Goal: Task Accomplishment & Management: Use online tool/utility

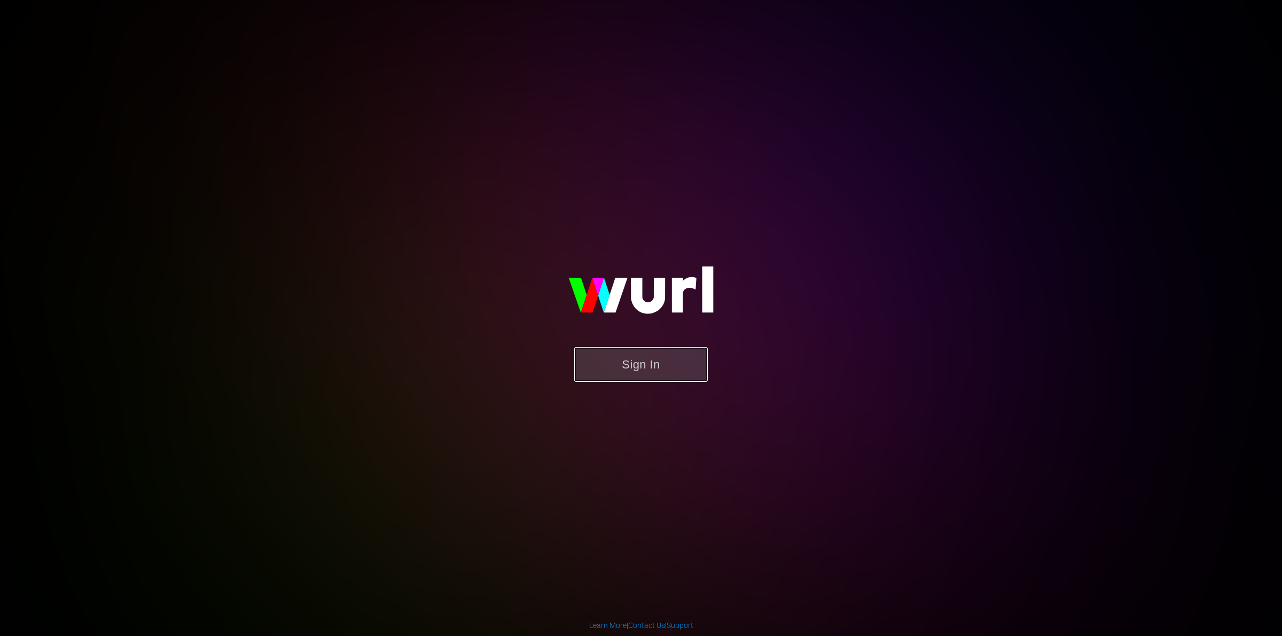
click at [598, 362] on button "Sign In" at bounding box center [641, 364] width 134 height 35
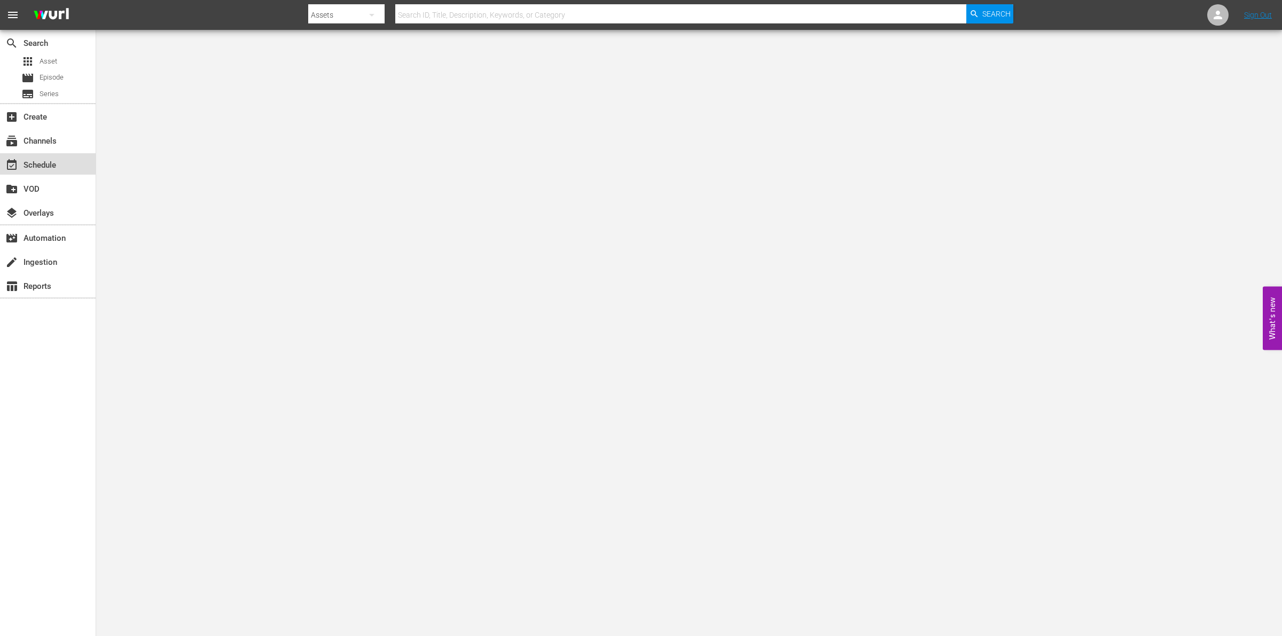
click at [44, 168] on div "event_available Schedule" at bounding box center [30, 164] width 60 height 10
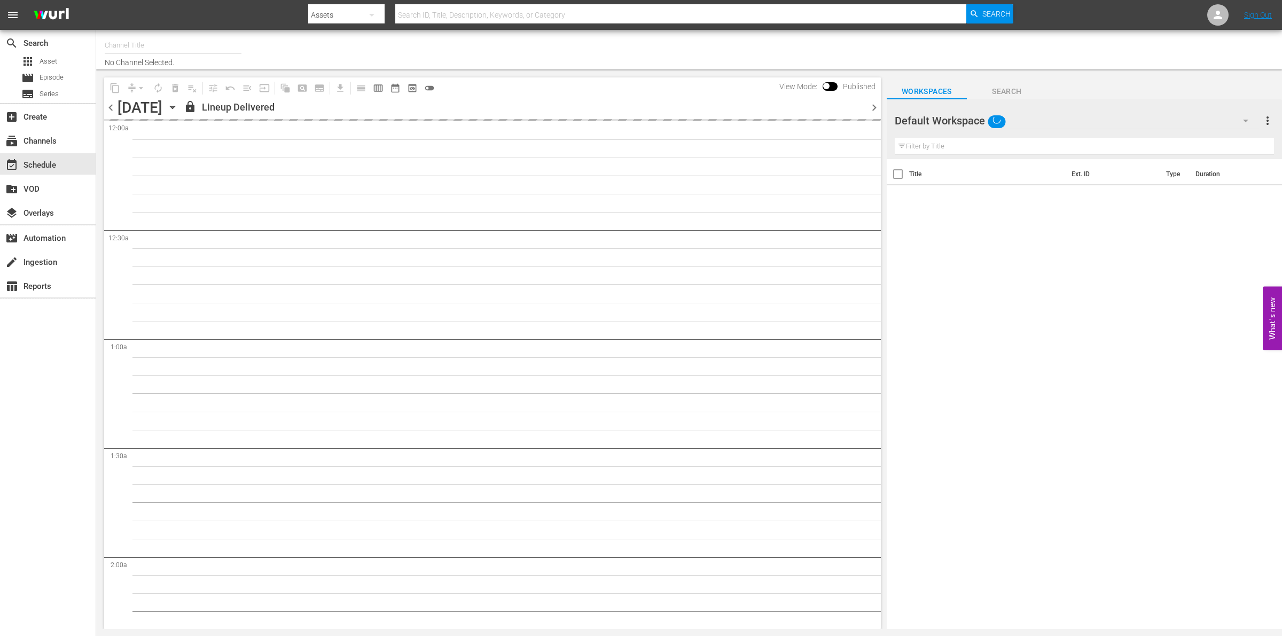
type input "So Real (1869)"
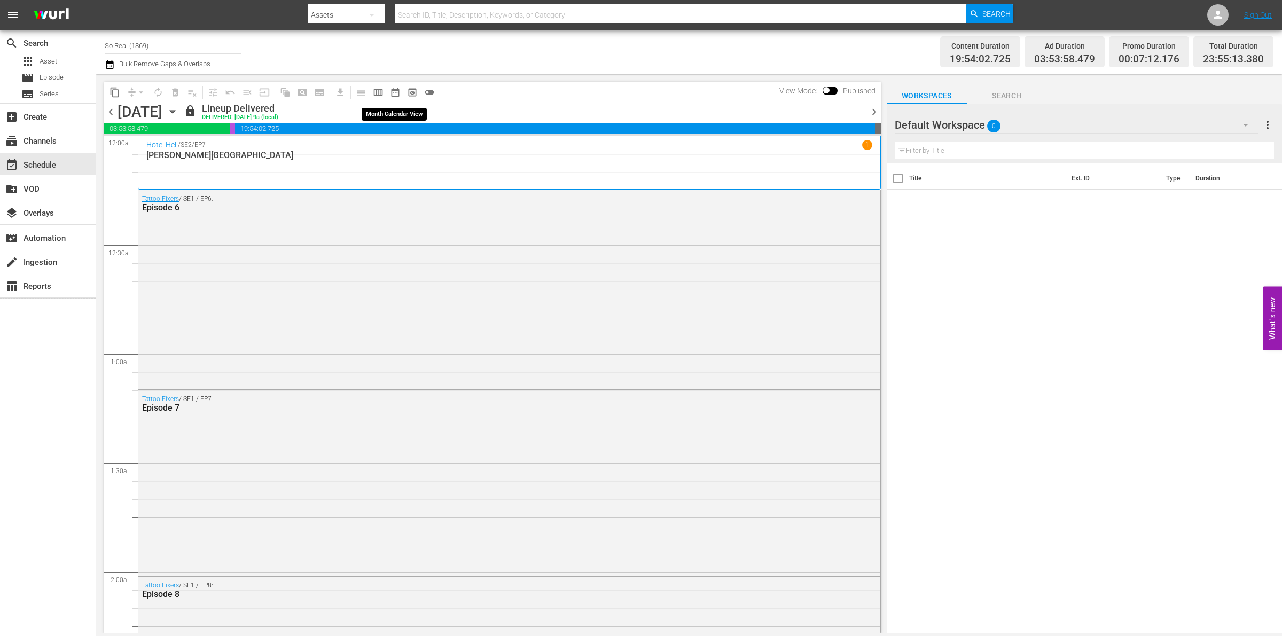
click at [382, 93] on span "calendar_view_week_outlined" at bounding box center [378, 92] width 11 height 11
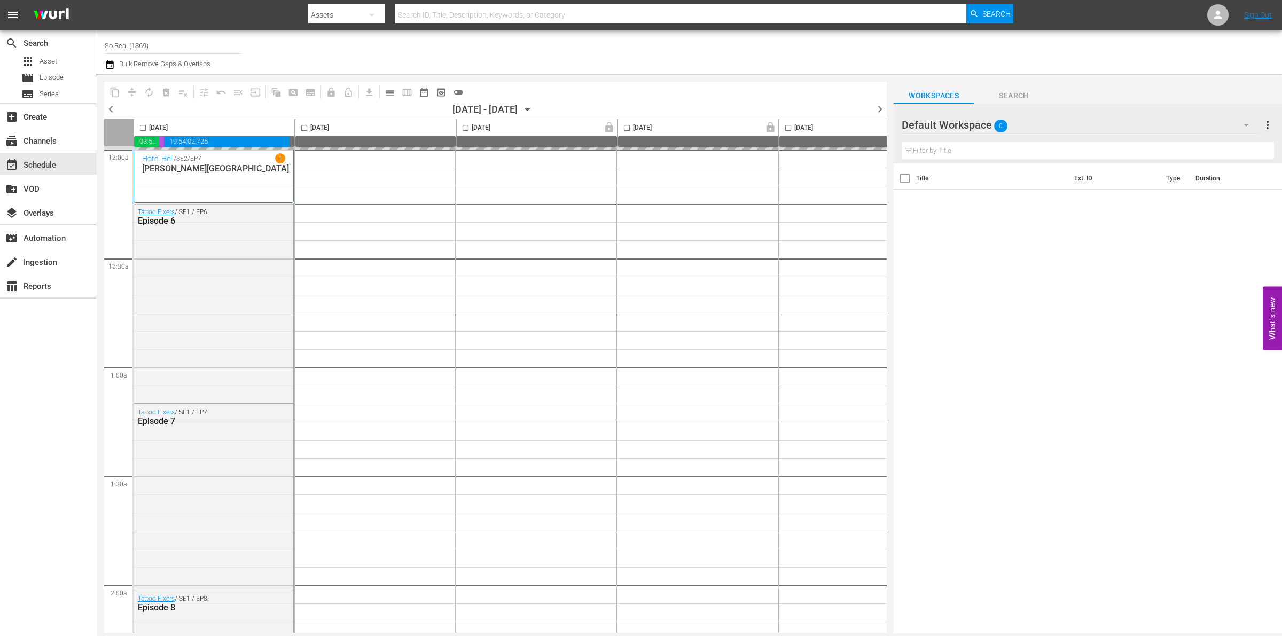
click at [426, 91] on span "date_range_outlined" at bounding box center [424, 92] width 11 height 11
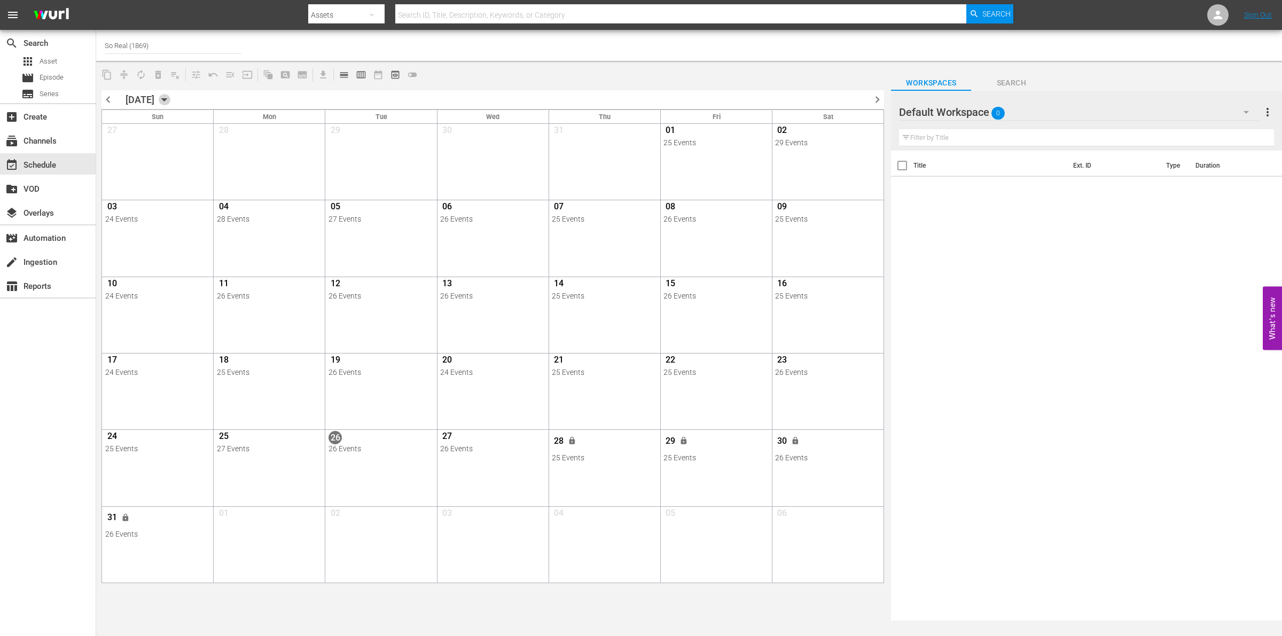
click at [167, 99] on icon "button" at bounding box center [164, 100] width 5 height 3
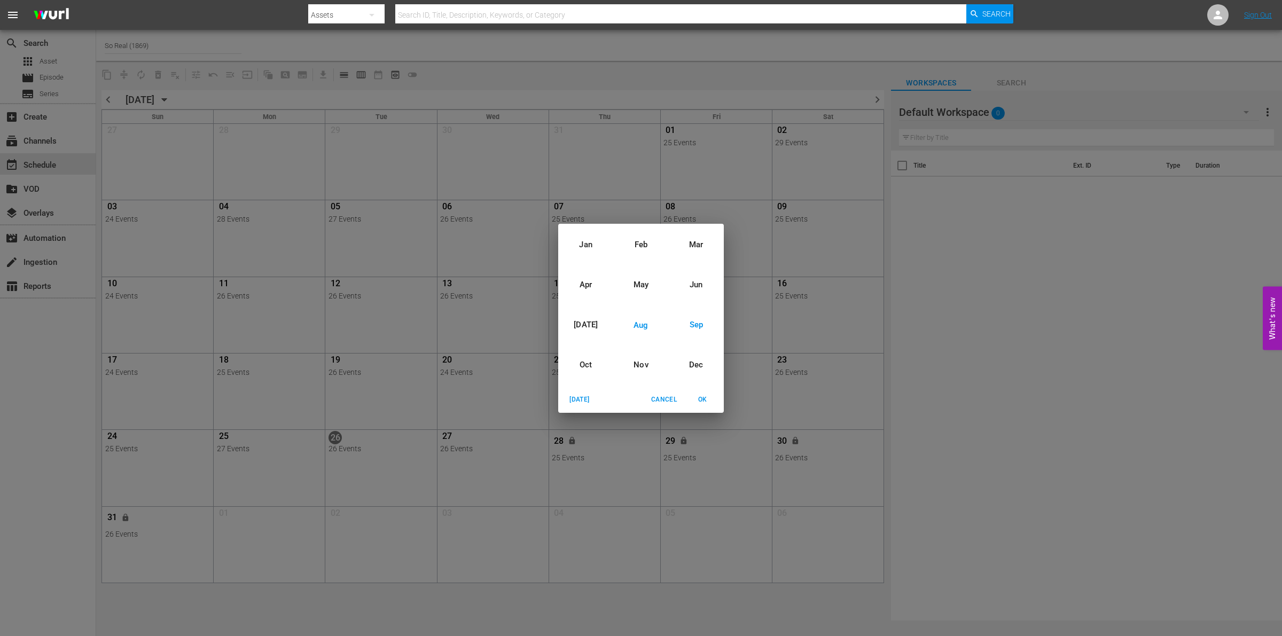
click at [705, 322] on div "Sep" at bounding box center [696, 325] width 55 height 40
click at [703, 404] on span "OK" at bounding box center [702, 399] width 26 height 11
